Goal: Task Accomplishment & Management: Use online tool/utility

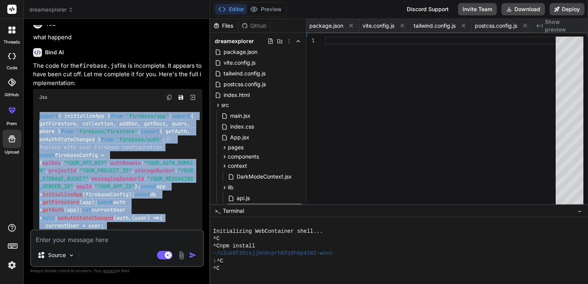
scroll to position [0, 695]
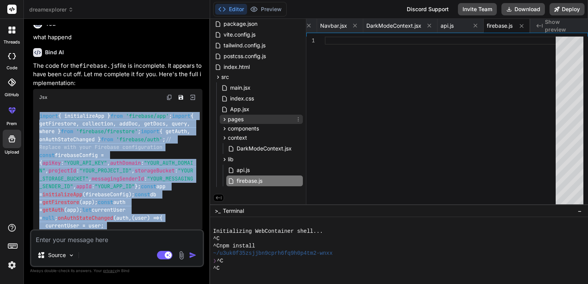
click at [240, 116] on span "pages" at bounding box center [236, 119] width 16 height 8
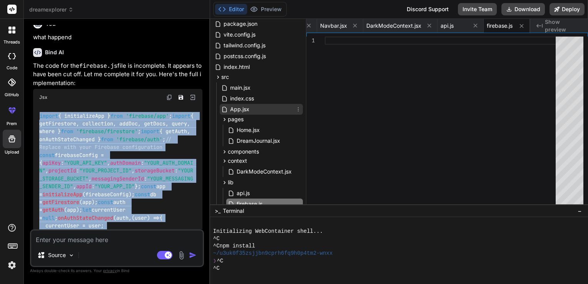
click at [242, 111] on span "App.jsx" at bounding box center [239, 109] width 21 height 9
type textarea "); } export default App;"
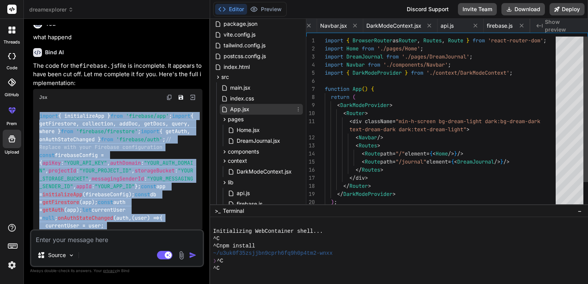
scroll to position [0, 368]
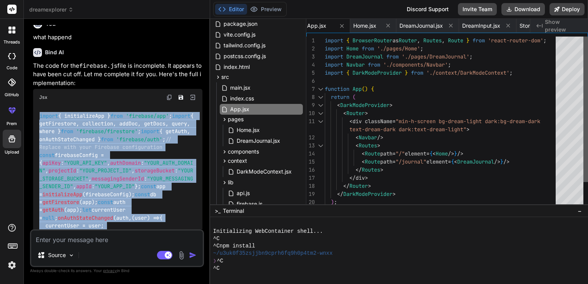
click at [583, 80] on div at bounding box center [585, 109] width 5 height 145
click at [584, 38] on div at bounding box center [585, 110] width 5 height 145
click at [270, 88] on div "main.jsx" at bounding box center [261, 87] width 83 height 11
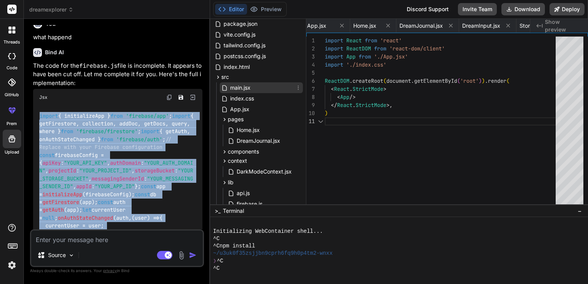
scroll to position [0, 275]
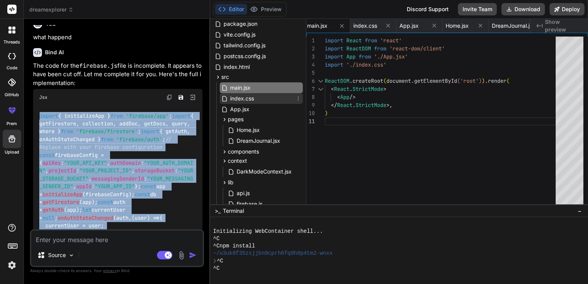
click at [255, 97] on div "index.css" at bounding box center [261, 98] width 83 height 11
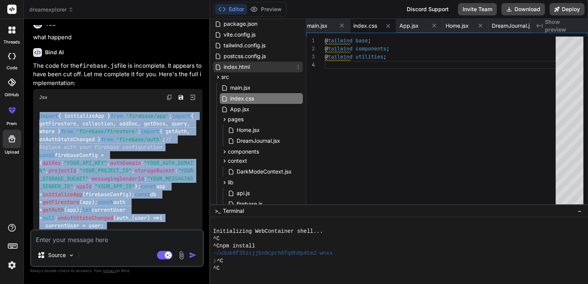
click at [242, 64] on span "index.html" at bounding box center [237, 66] width 28 height 9
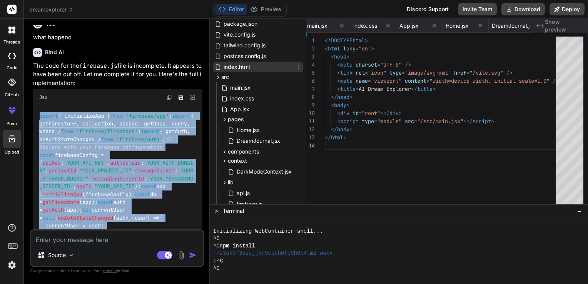
scroll to position [0, 229]
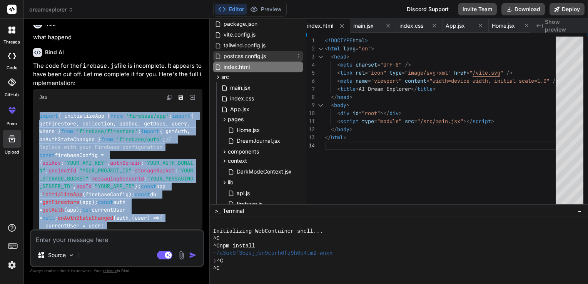
click at [242, 55] on span "postcss.config.js" at bounding box center [245, 56] width 44 height 9
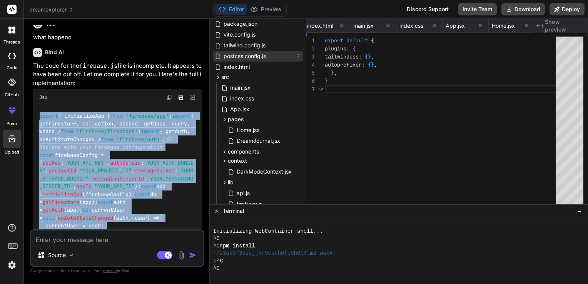
scroll to position [0, 167]
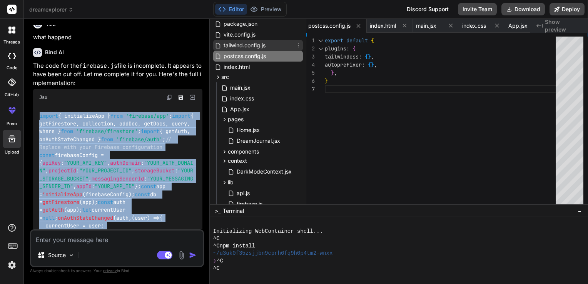
click at [239, 45] on span "tailwind.config.js" at bounding box center [244, 45] width 43 height 9
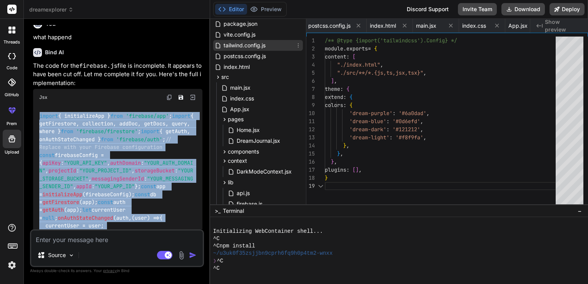
scroll to position [0, 105]
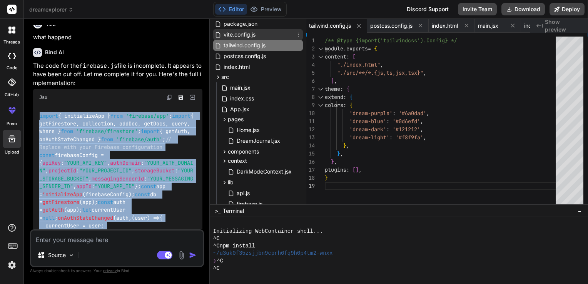
click at [237, 32] on span "vite.config.js" at bounding box center [239, 34] width 33 height 9
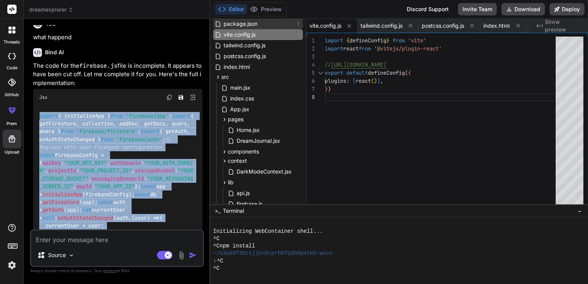
click at [230, 19] on span "package.json" at bounding box center [240, 23] width 35 height 9
type textarea ""@types/react": "^[DATE]", "@types/react-dom": "^[DATE]", "@vitejs/plugin-react…"
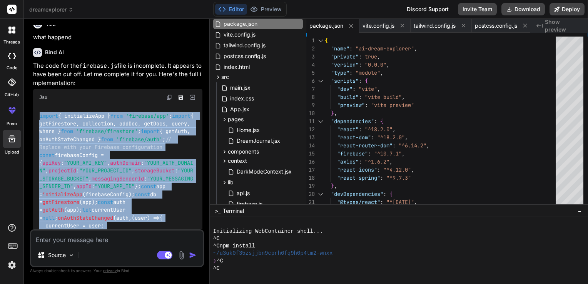
scroll to position [0, 0]
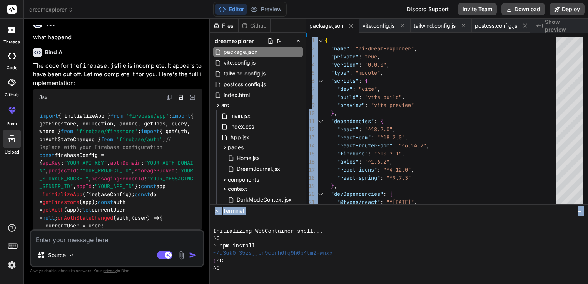
drag, startPoint x: 306, startPoint y: 159, endPoint x: 322, endPoint y: 230, distance: 73.3
click at [322, 230] on div "Files Github dreamexplorer package.json vite.config.js tailwind.config.js postc…" at bounding box center [399, 151] width 378 height 265
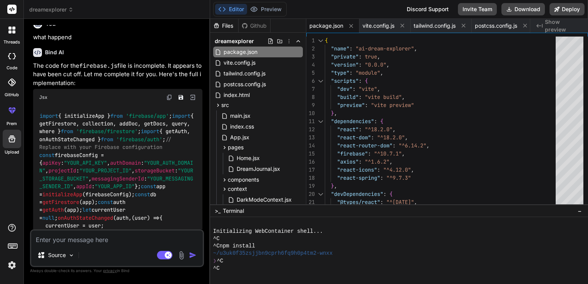
drag, startPoint x: 322, startPoint y: 230, endPoint x: 304, endPoint y: 144, distance: 88.3
click at [304, 144] on div "Files Github dreamexplorer package.json vite.config.js tailwind.config.js postc…" at bounding box center [258, 111] width 96 height 185
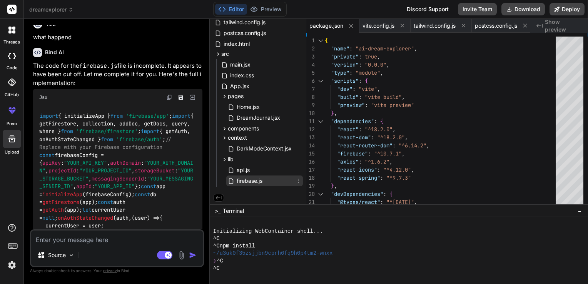
click at [242, 179] on span "firebase.js" at bounding box center [249, 180] width 27 height 9
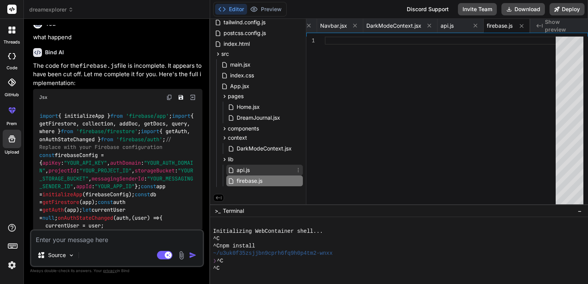
click at [242, 170] on span "api.js" at bounding box center [243, 169] width 15 height 9
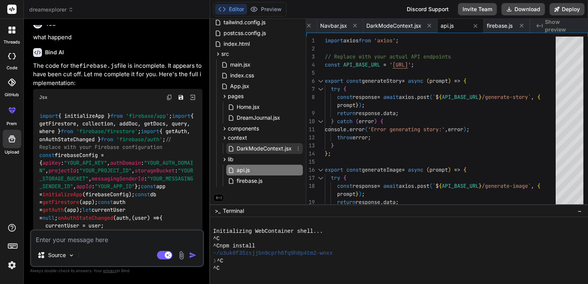
click at [254, 143] on div "DarkModeContext.jsx" at bounding box center [264, 148] width 77 height 11
type textarea "{children} </DarkModeContext.Provider> ); }; export const useDarkMode = () => u…"
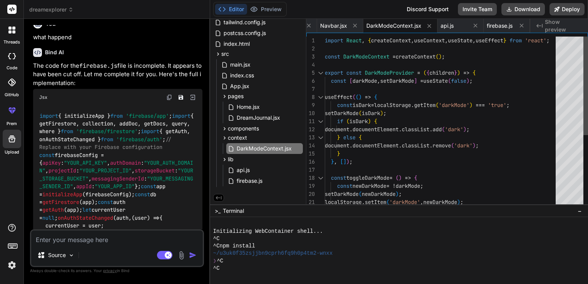
click at [584, 53] on div at bounding box center [585, 86] width 5 height 98
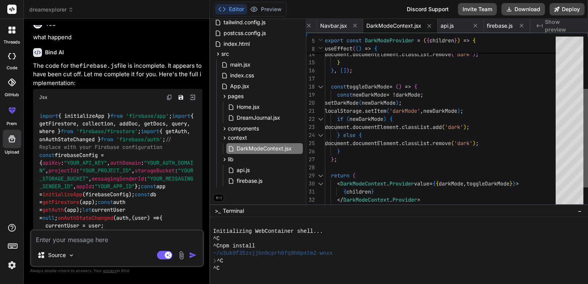
click at [583, 105] on div at bounding box center [585, 138] width 5 height 98
click at [268, 126] on div "components" at bounding box center [261, 128] width 83 height 9
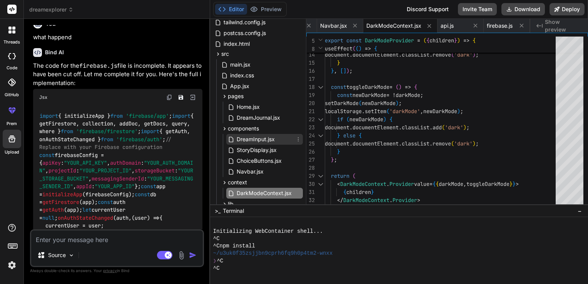
click at [266, 136] on span "DreamInput.jsx" at bounding box center [256, 139] width 40 height 9
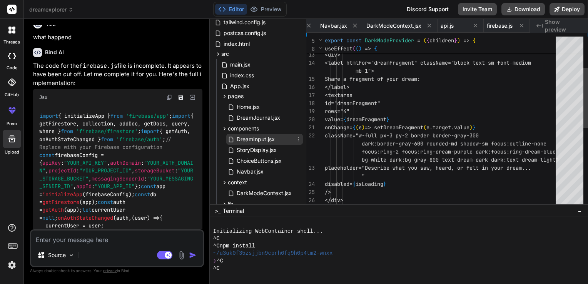
scroll to position [0, 524]
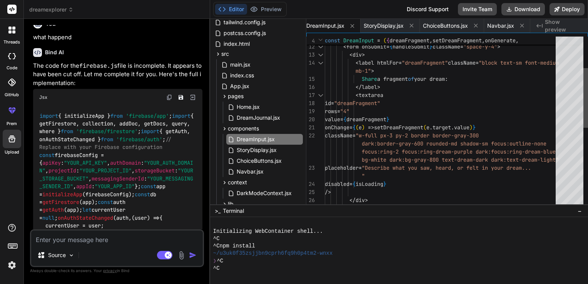
click at [585, 112] on div "</ label > < textarea id = "dreamFragment" rows = "4" value = { dreamFragment }…" at bounding box center [456, 123] width 263 height 172
click at [585, 112] on div at bounding box center [585, 98] width 5 height 60
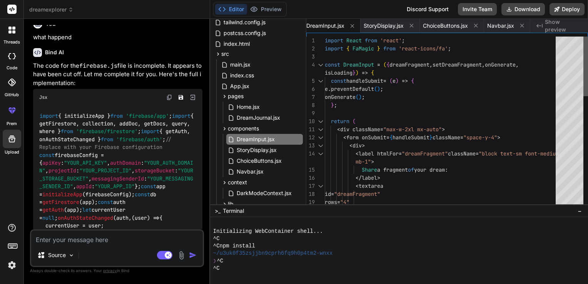
click at [583, 75] on div at bounding box center [585, 67] width 5 height 60
click at [256, 118] on span "DreamJournal.jsx" at bounding box center [258, 117] width 45 height 9
type textarea ")} </div> ); }; export default DreamJournal;"
